Goal: Information Seeking & Learning: Learn about a topic

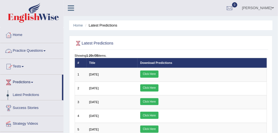
click at [48, 47] on link "Practice Questions" at bounding box center [31, 50] width 63 height 14
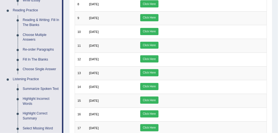
scroll to position [155, 0]
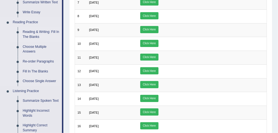
click at [34, 35] on link "Reading & Writing: Fill In The Blanks" at bounding box center [41, 34] width 42 height 15
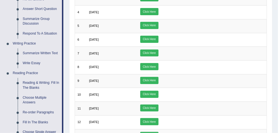
scroll to position [0, 0]
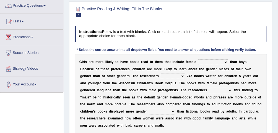
scroll to position [43, 0]
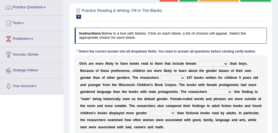
click at [216, 63] on select "protagonists cosmogonists agonists expressionists" at bounding box center [213, 64] width 30 height 6
select select "protagonists"
click at [198, 61] on select "protagonists cosmogonists agonists expressionists" at bounding box center [213, 64] width 30 height 6
click at [161, 77] on select "hydrolyzed paralyzed catalyzed analyzed" at bounding box center [173, 78] width 24 height 6
select select "analyzed"
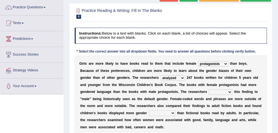
click at [161, 75] on select "hydrolyzed paralyzed catalyzed analyzed" at bounding box center [173, 78] width 24 height 6
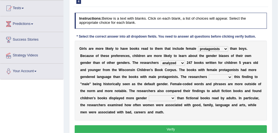
scroll to position [53, 0]
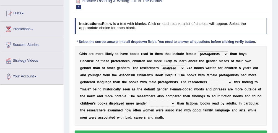
click at [209, 84] on select "contribute tribute distribute attribute" at bounding box center [221, 83] width 24 height 6
select select "tribute"
click at [209, 80] on select "contribute tribute distribute attribute" at bounding box center [221, 83] width 24 height 6
click at [149, 103] on select "stereotypes teletypes prototypes electrotypes" at bounding box center [162, 104] width 27 height 6
select select "stereotypes"
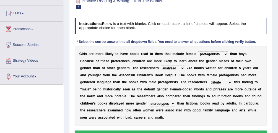
click at [149, 101] on select "stereotypes teletypes prototypes electrotypes" at bounding box center [162, 104] width 27 height 6
click at [143, 131] on button "Verify" at bounding box center [171, 135] width 193 height 8
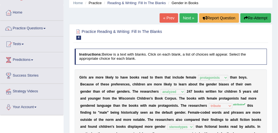
scroll to position [0, 0]
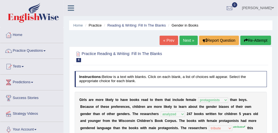
click at [192, 38] on link "Next »" at bounding box center [189, 40] width 18 height 9
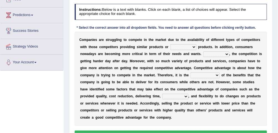
scroll to position [64, 0]
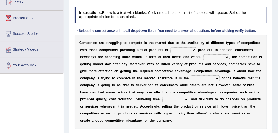
click at [177, 50] on select "constitution restitution substitution institution" at bounding box center [184, 50] width 26 height 6
select select "constitution"
click at [171, 47] on select "constitution restitution substitution institution" at bounding box center [184, 50] width 26 height 6
click at [204, 58] on select "However Instead Additionally Therefore" at bounding box center [217, 58] width 26 height 6
select select "Therefore"
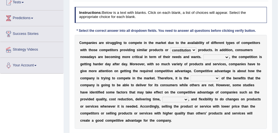
click at [204, 55] on select "However Instead Additionally Therefore" at bounding box center [217, 58] width 26 height 6
click at [191, 77] on select "dissemination ordination determination incarnation" at bounding box center [205, 79] width 29 height 6
select select "incarnation"
click at [191, 76] on select "dissemination ordination determination incarnation" at bounding box center [205, 79] width 29 height 6
click at [163, 99] on select "captivation aggregation deprivation innovation" at bounding box center [176, 100] width 26 height 6
